Goal: Answer question/provide support: Answer question/provide support

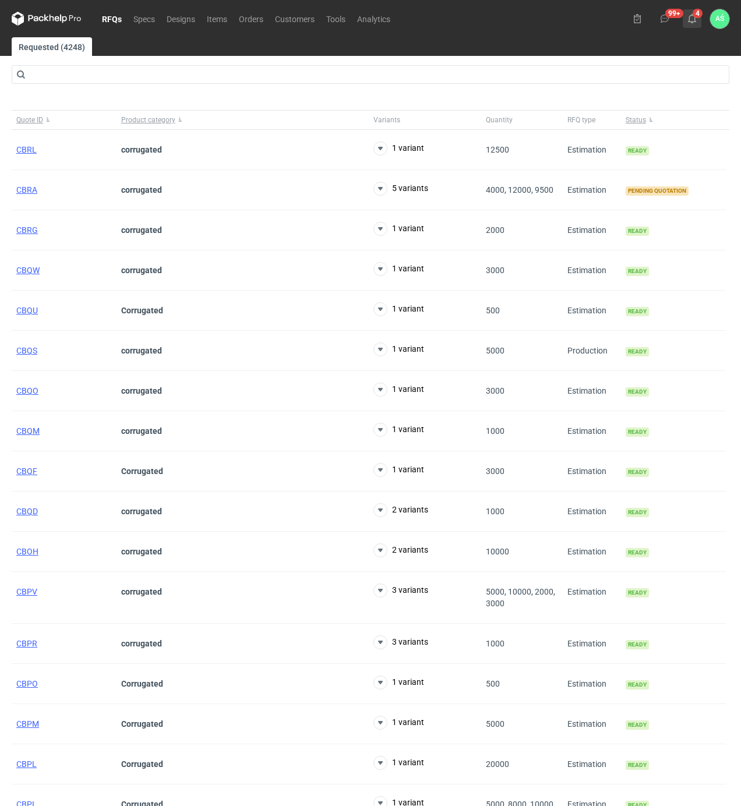
click at [690, 19] on use at bounding box center [692, 18] width 8 height 9
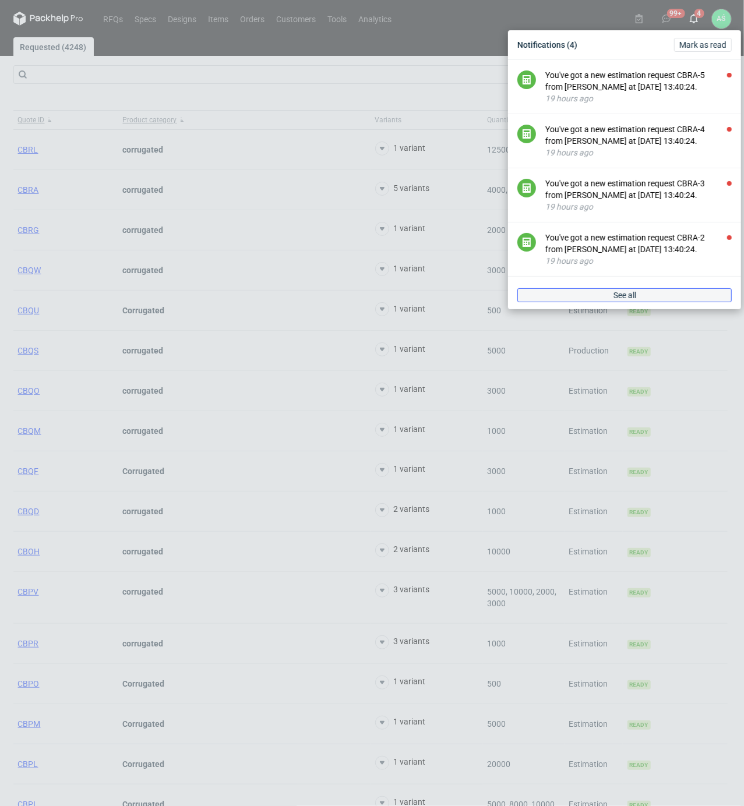
click at [630, 297] on span "See all" at bounding box center [624, 295] width 23 height 8
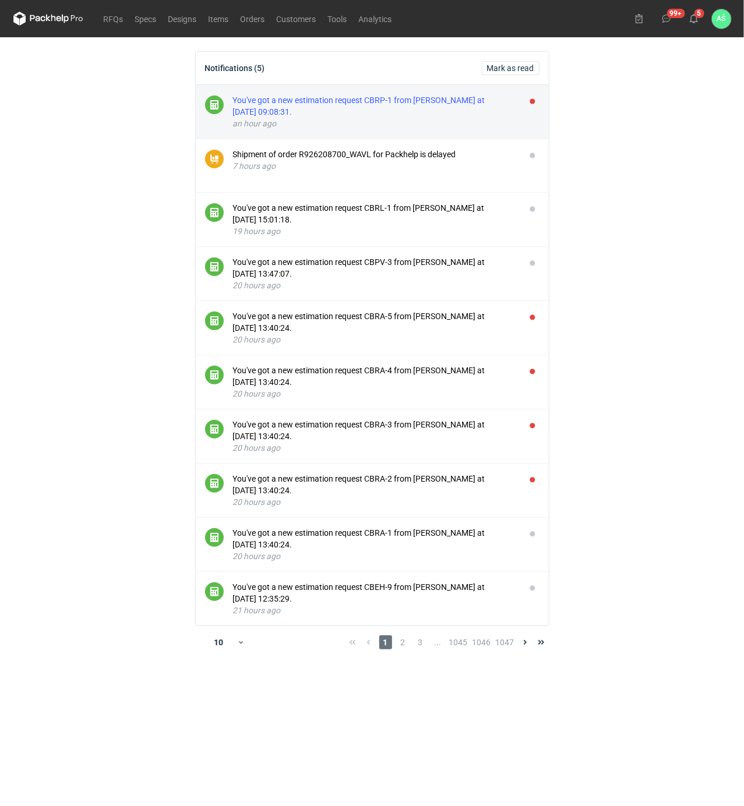
click at [432, 115] on div "You've got a new estimation request CBRP-1 from [PERSON_NAME] at [DATE] 09:08:3…" at bounding box center [374, 105] width 283 height 23
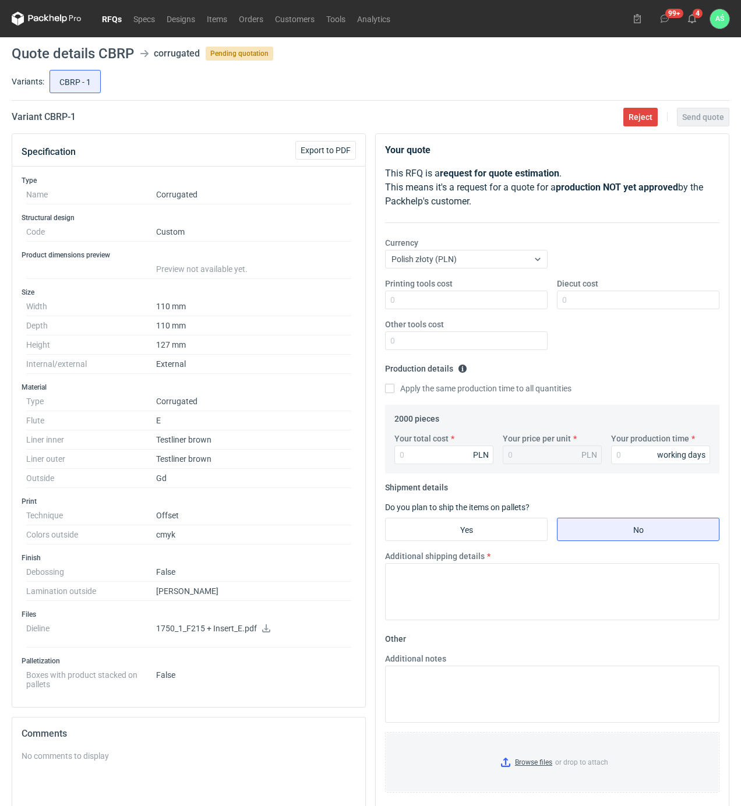
click at [264, 630] on icon at bounding box center [265, 628] width 9 height 8
click at [602, 299] on input "Diecut cost" at bounding box center [638, 300] width 162 height 19
type input "1350"
type input "6400"
type input "3.2"
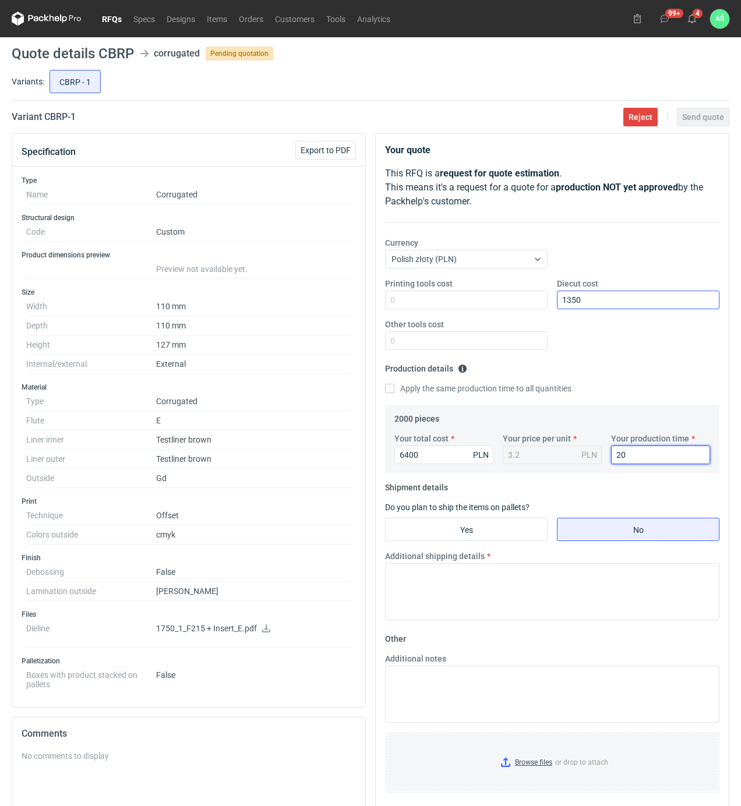
type input "20"
click at [448, 528] on input "Yes" at bounding box center [466, 529] width 161 height 22
radio input "true"
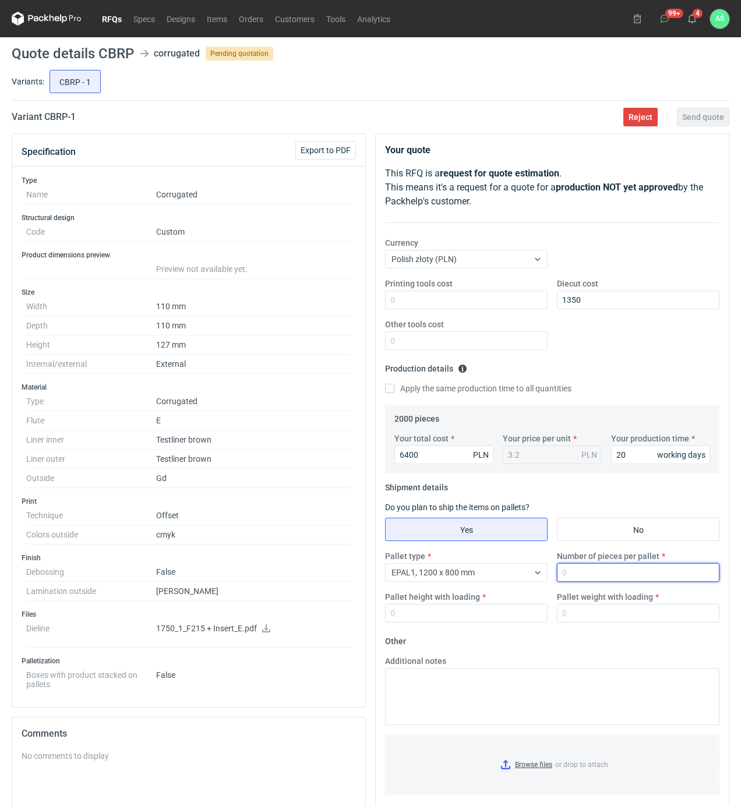
click at [578, 575] on input "Number of pieces per pallet" at bounding box center [638, 572] width 162 height 19
drag, startPoint x: 584, startPoint y: 571, endPoint x: 562, endPoint y: 573, distance: 21.6
click at [560, 573] on input "1000" at bounding box center [638, 572] width 162 height 19
type input "2000"
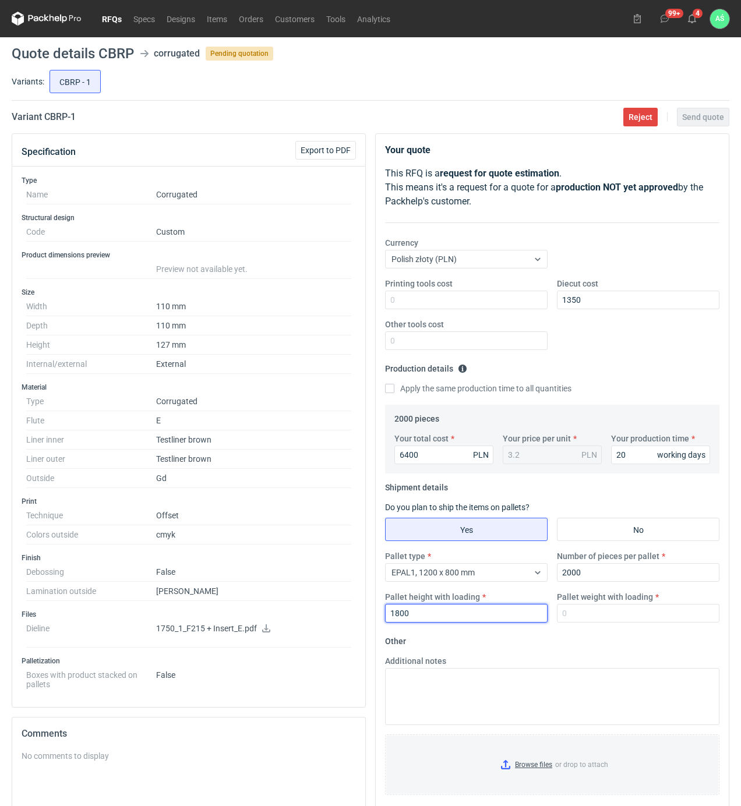
type input "1800"
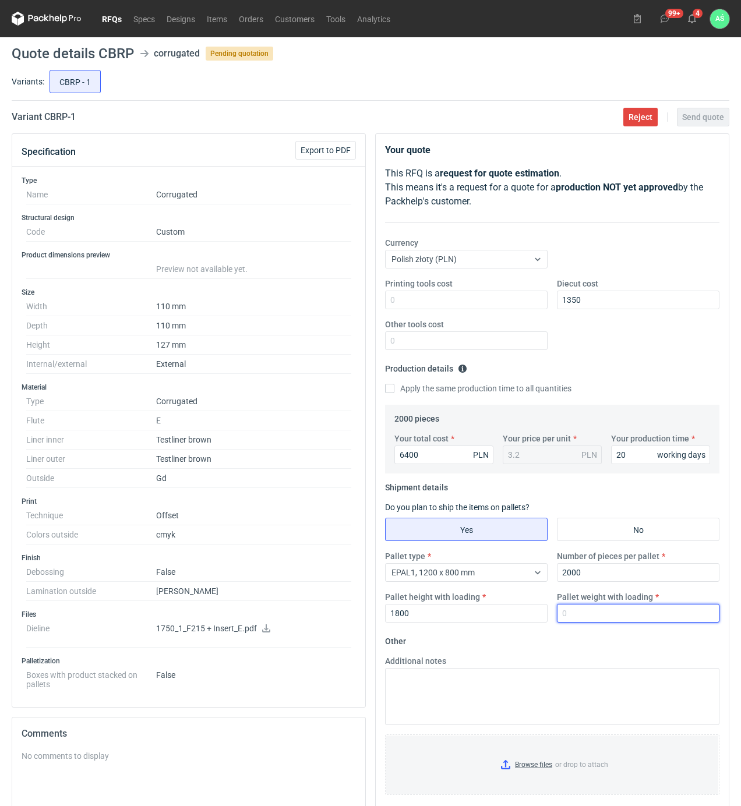
click at [574, 618] on input "Pallet weight with loading" at bounding box center [638, 613] width 162 height 19
type input "1"
type input "300"
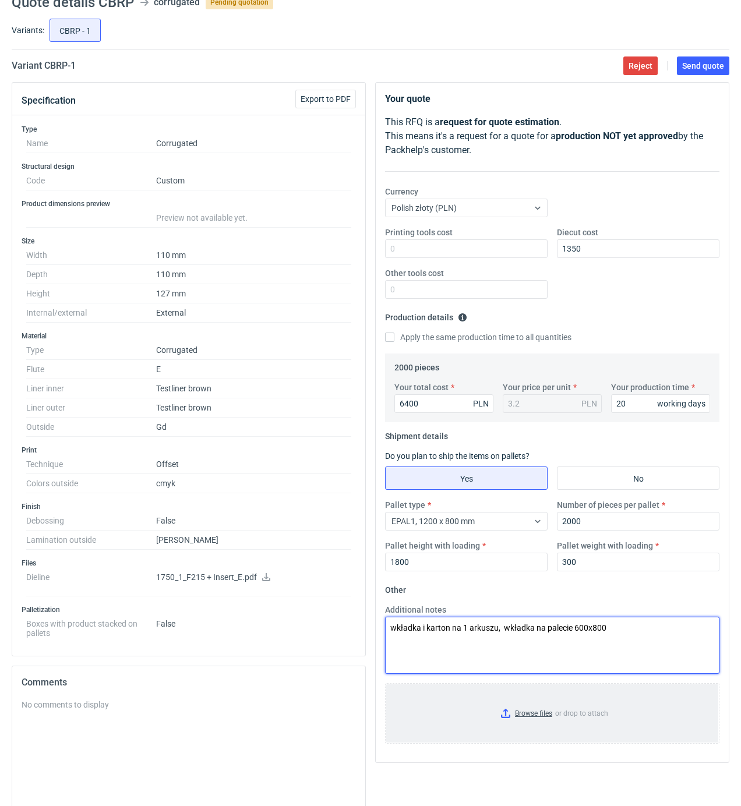
scroll to position [77, 0]
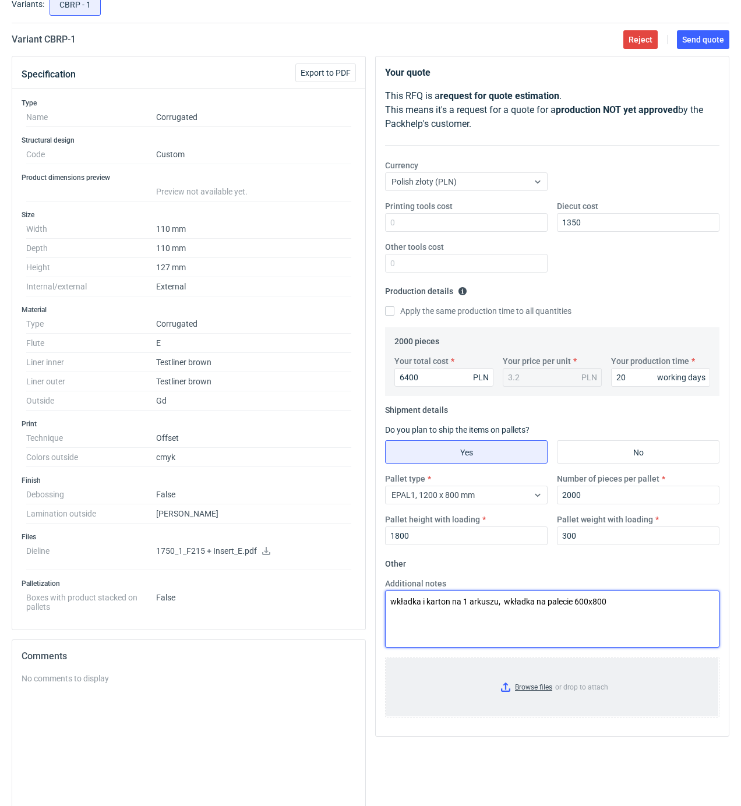
type textarea "wkładka i karton na 1 arkuszu, wkładka na palecie 600x800"
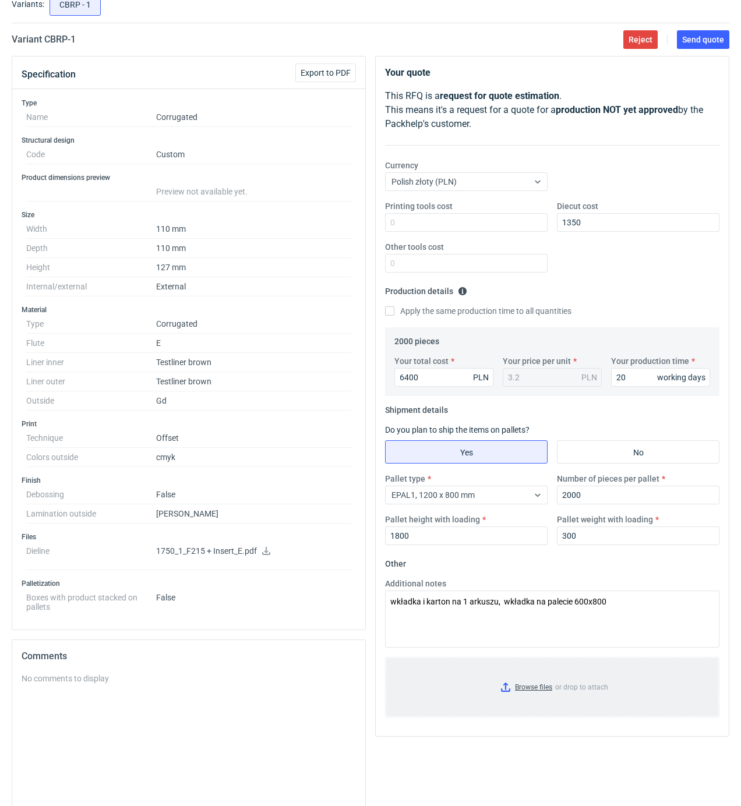
click at [519, 688] on input "Browse files or drop to attach" at bounding box center [552, 687] width 332 height 58
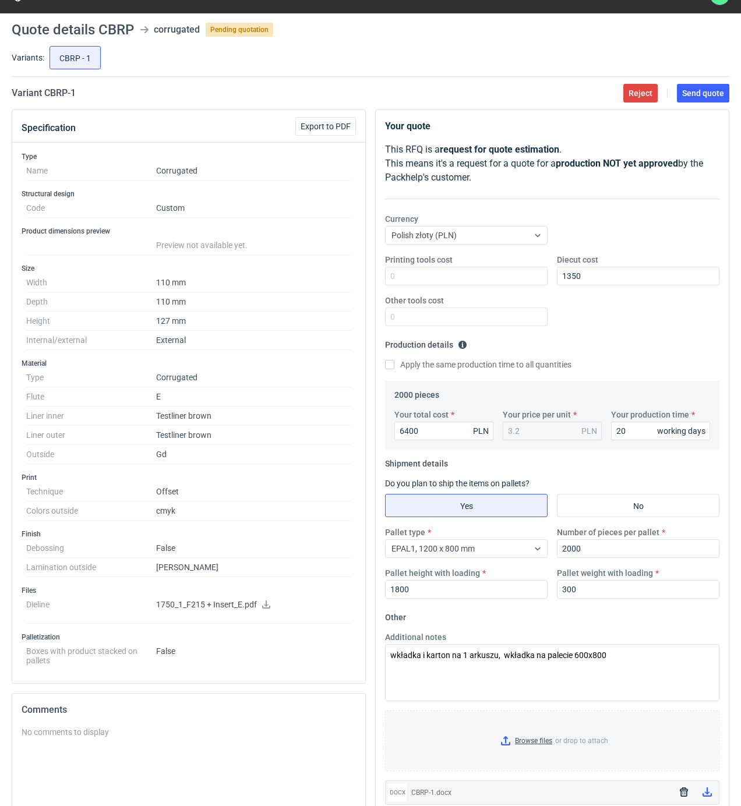
scroll to position [0, 0]
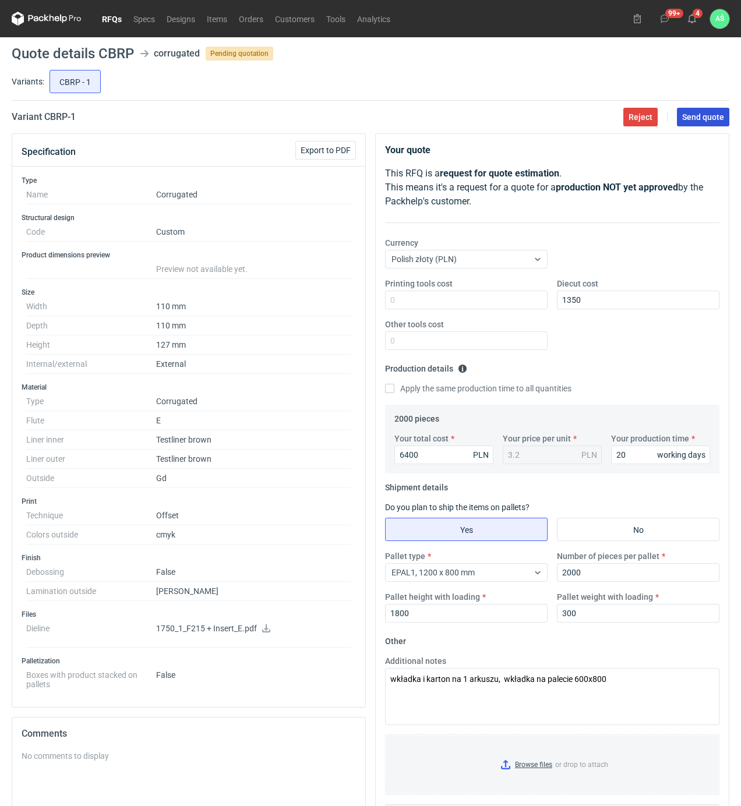
click at [699, 113] on span "Send quote" at bounding box center [703, 117] width 42 height 8
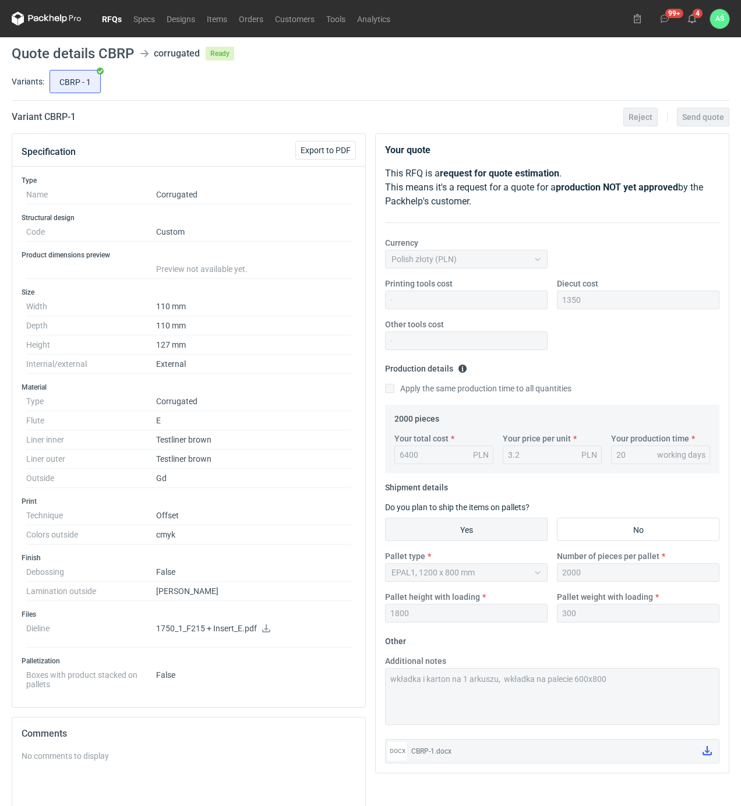
click at [238, 82] on div "CBRP - 1" at bounding box center [388, 82] width 682 height 28
click at [695, 19] on icon at bounding box center [691, 18] width 9 height 9
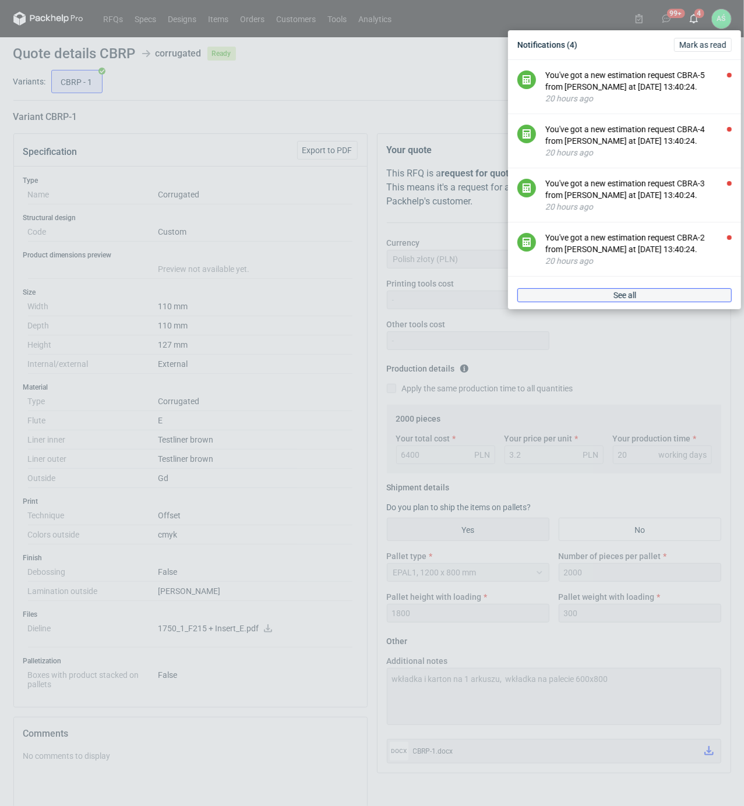
click at [663, 292] on link "See all" at bounding box center [624, 295] width 214 height 14
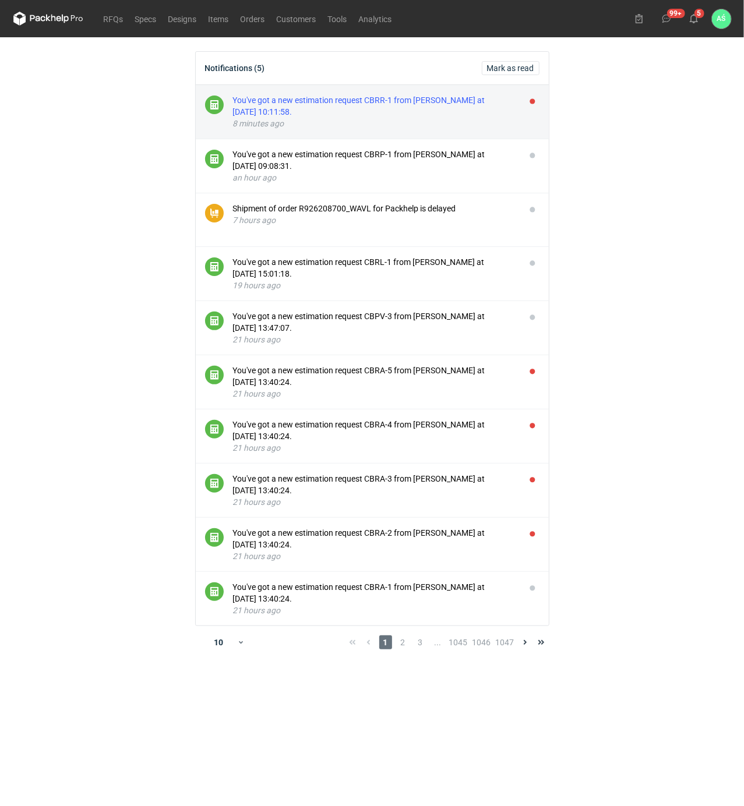
click at [462, 101] on div "You've got a new estimation request CBRR-1 from [PERSON_NAME] at [DATE] 10:11:5…" at bounding box center [374, 105] width 283 height 23
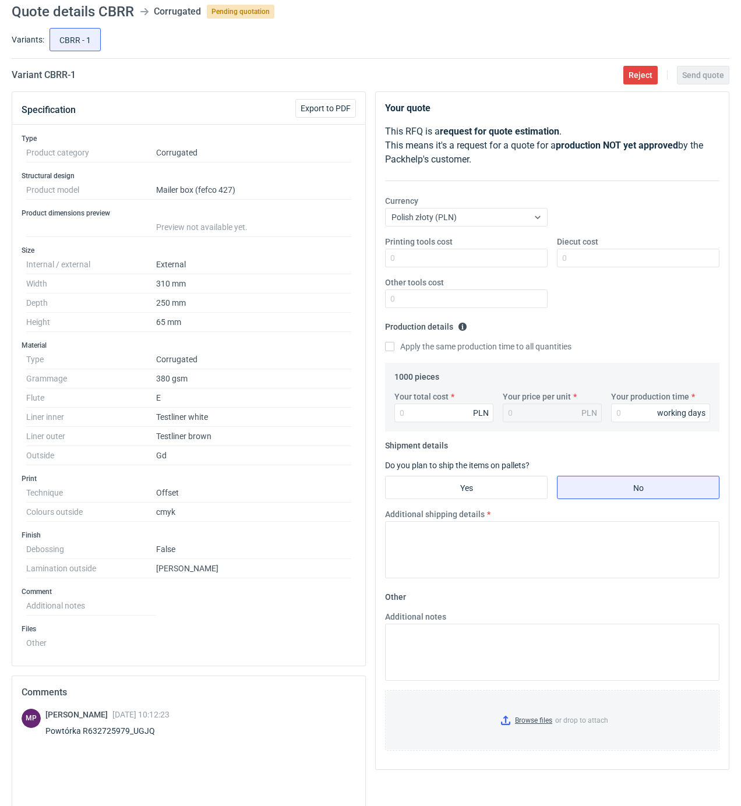
scroll to position [77, 0]
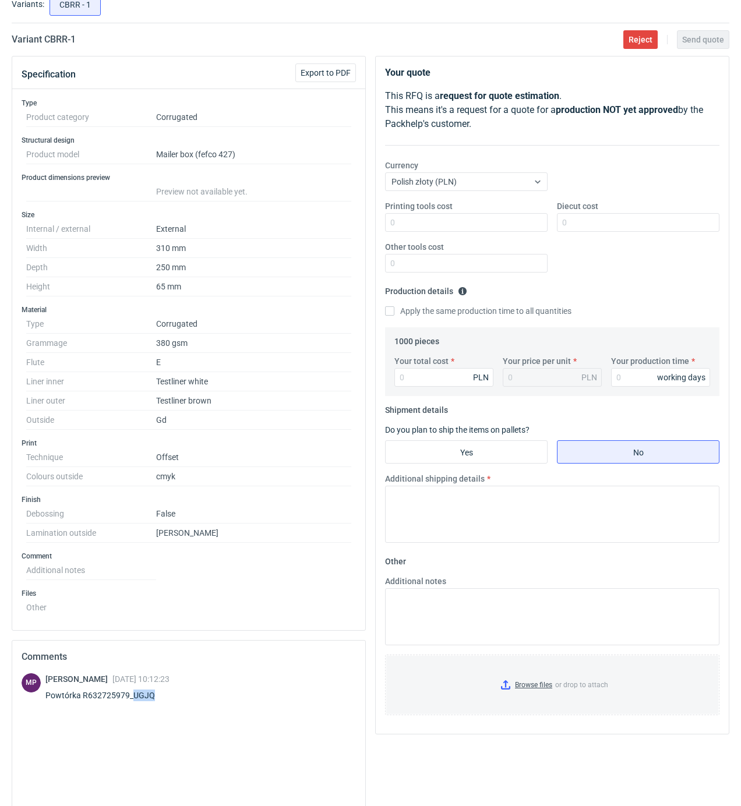
drag, startPoint x: 156, startPoint y: 697, endPoint x: 136, endPoint y: 692, distance: 20.9
click at [131, 692] on div "[PERSON_NAME] [DATE] 10:12:23 Powtórka R632725979_UGJQ" at bounding box center [107, 689] width 124 height 33
copy div "UGJQ"
click at [238, 300] on div "Type Product category Corrugated Structural design Product model Mailer box (fe…" at bounding box center [188, 359] width 353 height 541
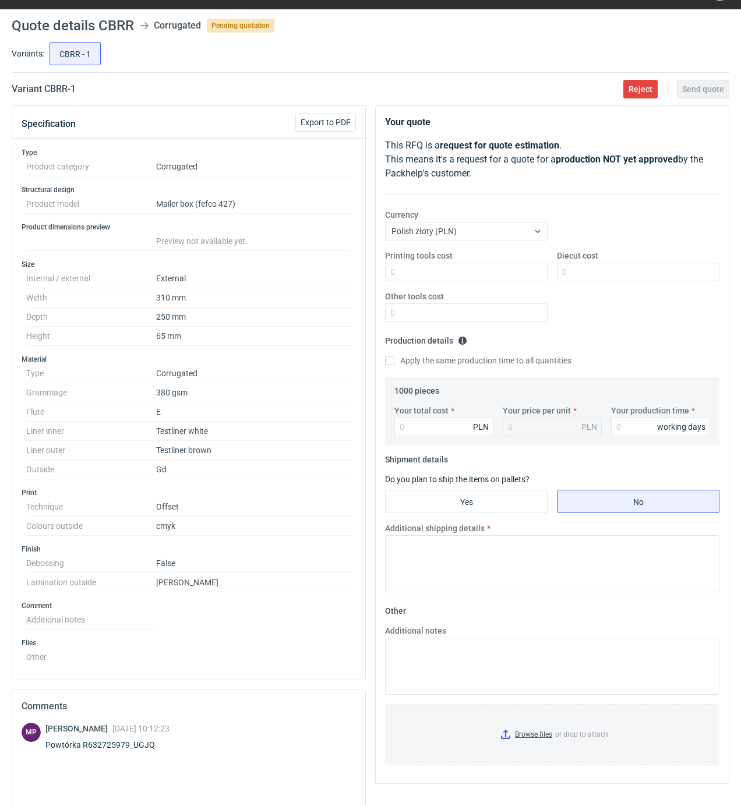
scroll to position [0, 0]
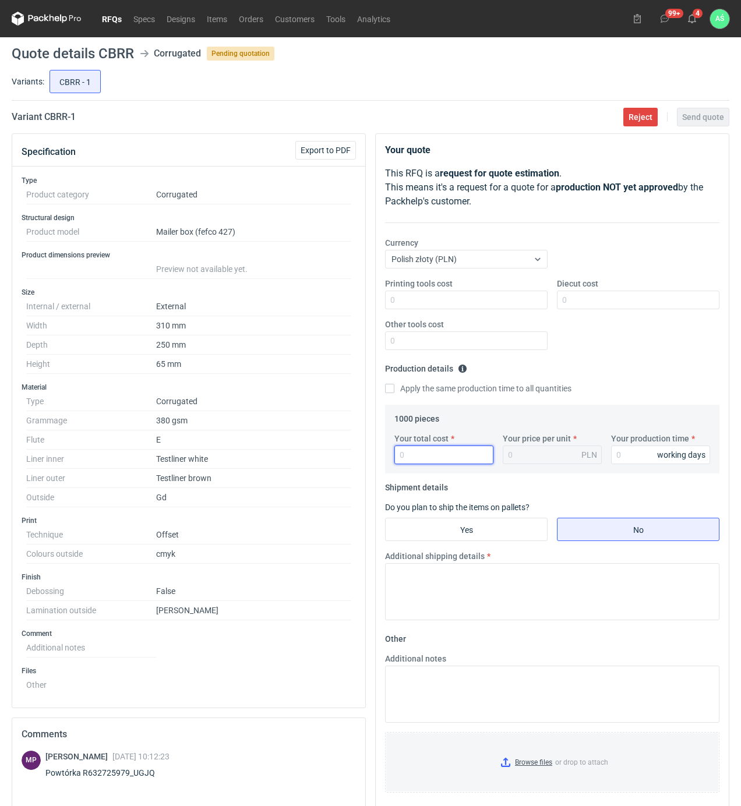
click at [431, 452] on input "Your total cost" at bounding box center [443, 454] width 99 height 19
type input "4900"
type input "4.9"
type input "20"
click at [505, 532] on input "Yes" at bounding box center [466, 529] width 161 height 22
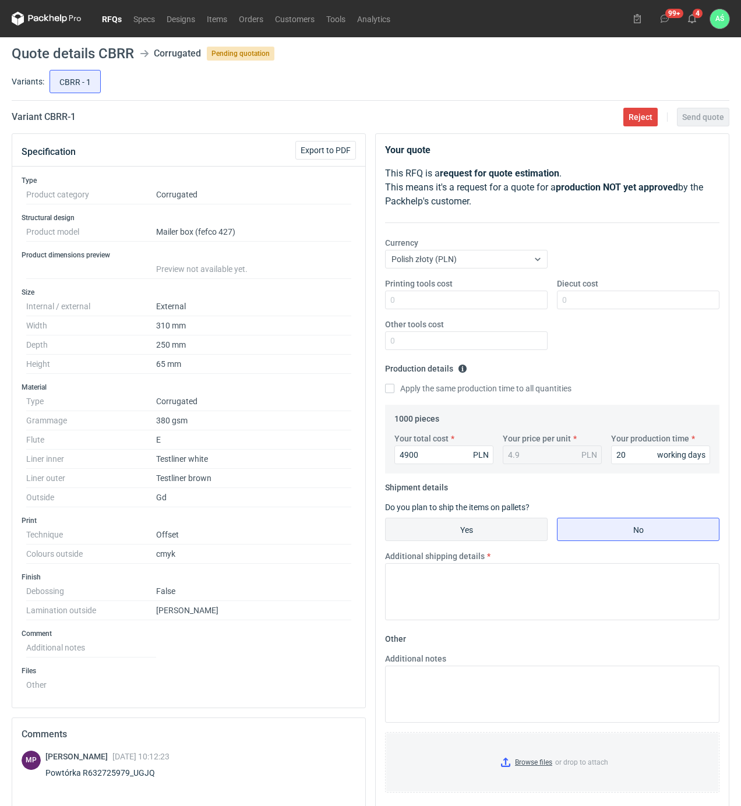
radio input "true"
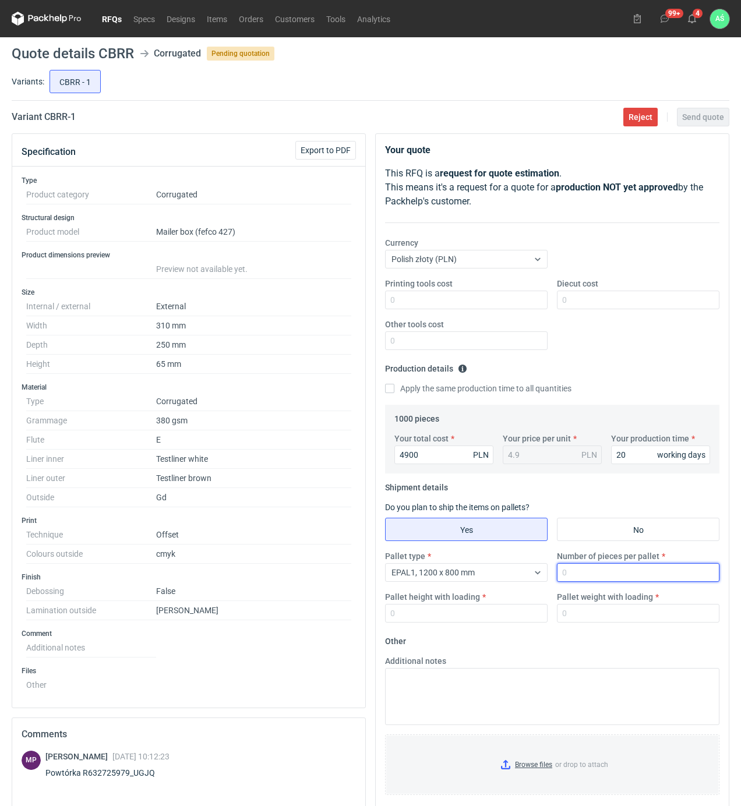
click at [571, 574] on input "Number of pieces per pallet" at bounding box center [638, 572] width 162 height 19
type input "1"
type input "1000"
type input "1800"
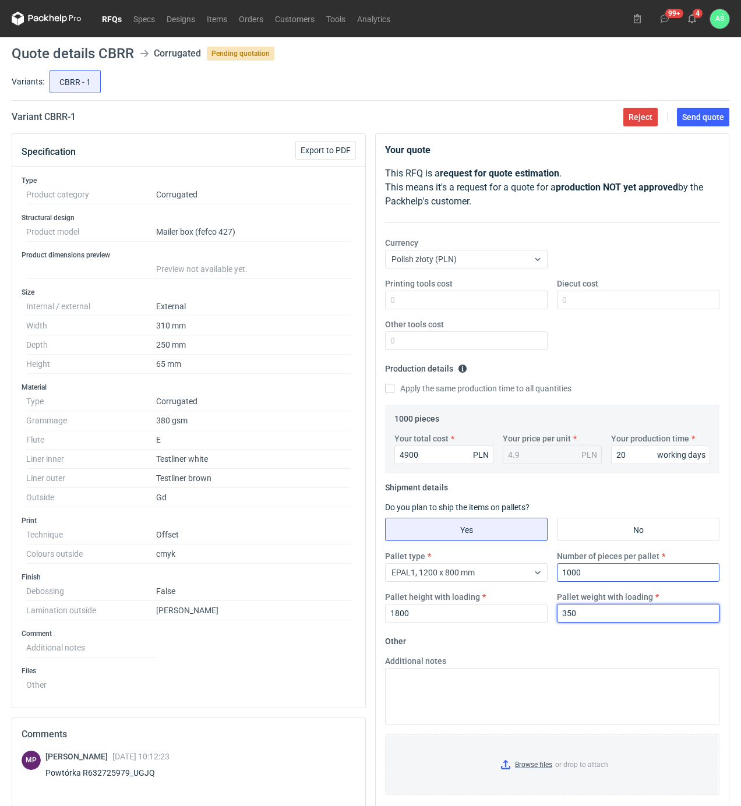
type input "350"
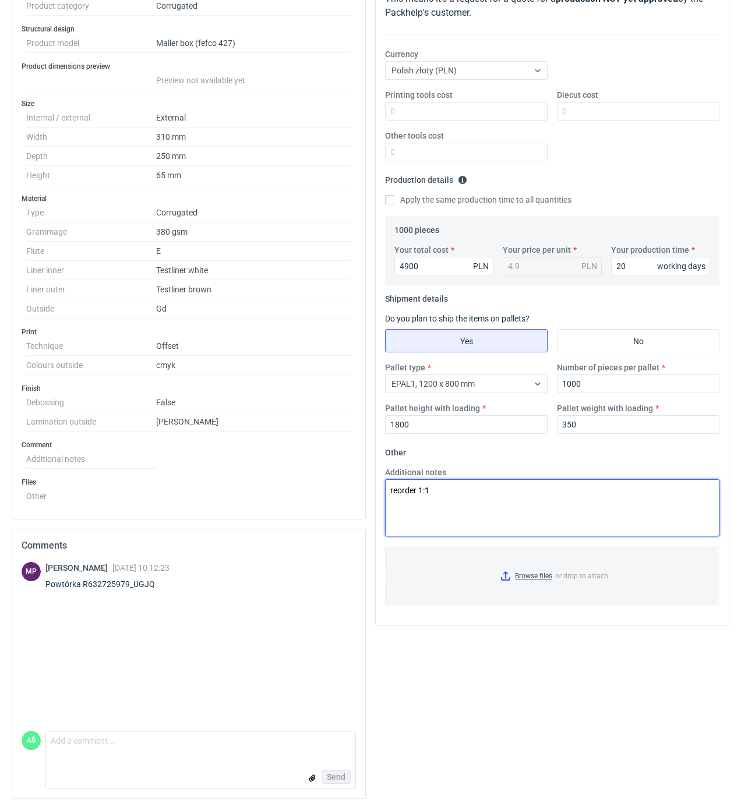
scroll to position [196, 0]
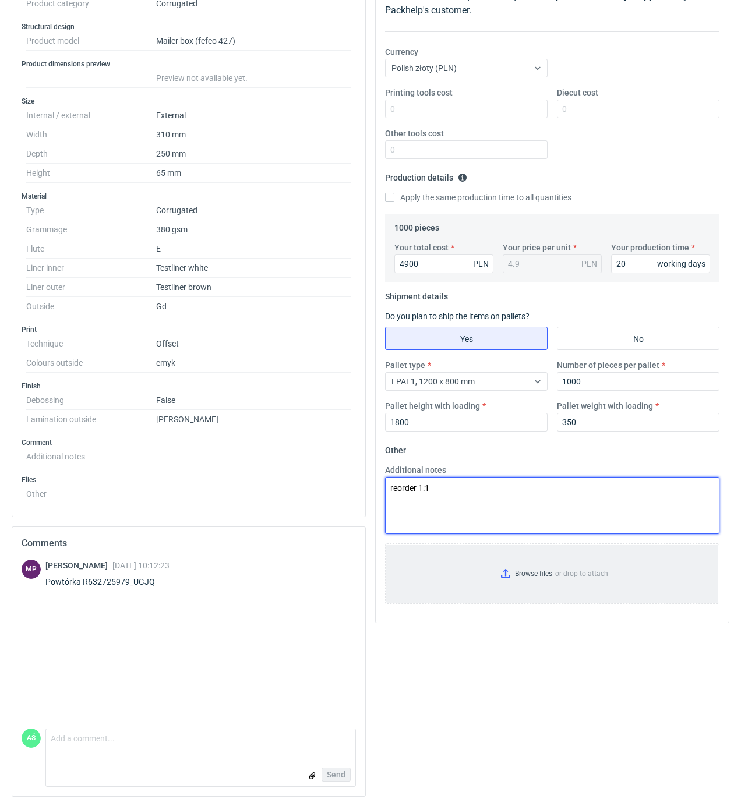
type textarea "reorder 1:1"
click at [539, 574] on input "Browse files or drop to attach" at bounding box center [552, 573] width 332 height 58
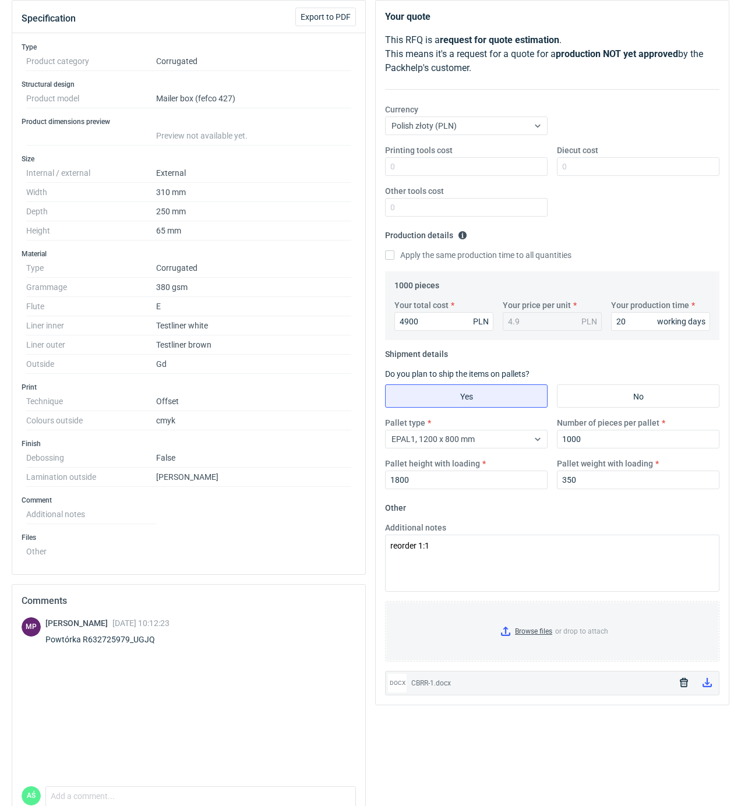
scroll to position [0, 0]
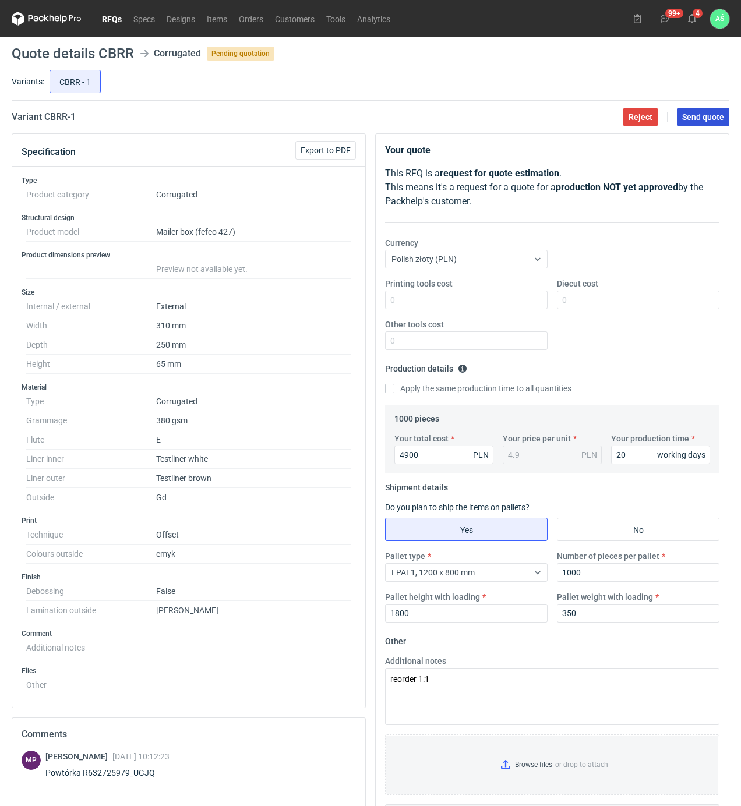
click at [701, 120] on span "Send quote" at bounding box center [703, 117] width 42 height 8
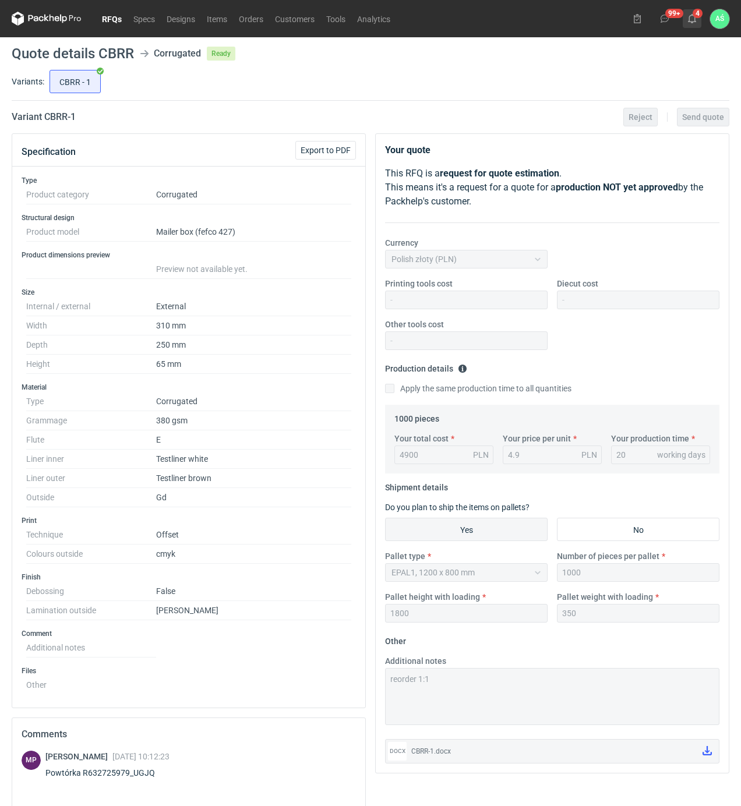
click at [699, 17] on button "4" at bounding box center [692, 18] width 19 height 19
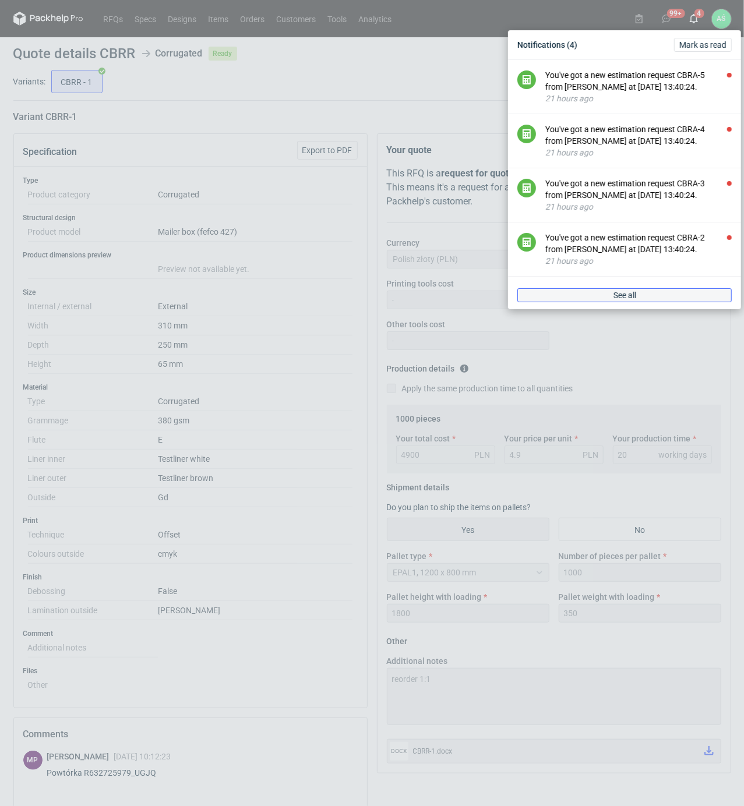
click at [630, 289] on link "See all" at bounding box center [624, 295] width 214 height 14
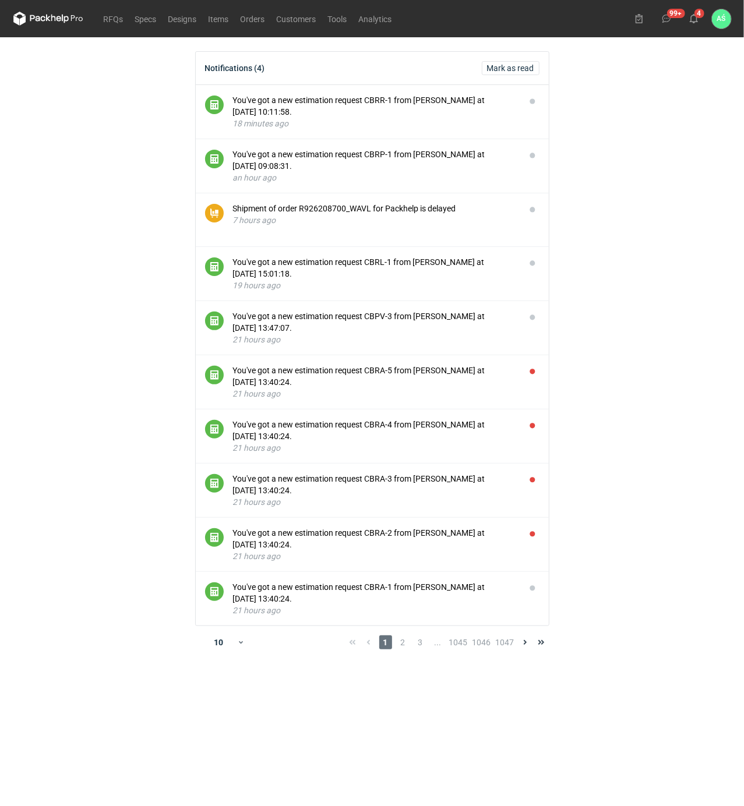
click at [620, 312] on main "Notifications (4) [PERSON_NAME] as read You've got a new estimation request CBR…" at bounding box center [372, 421] width 727 height 769
click at [120, 19] on link "RFQs" at bounding box center [113, 19] width 31 height 14
